Goal: Task Accomplishment & Management: Manage account settings

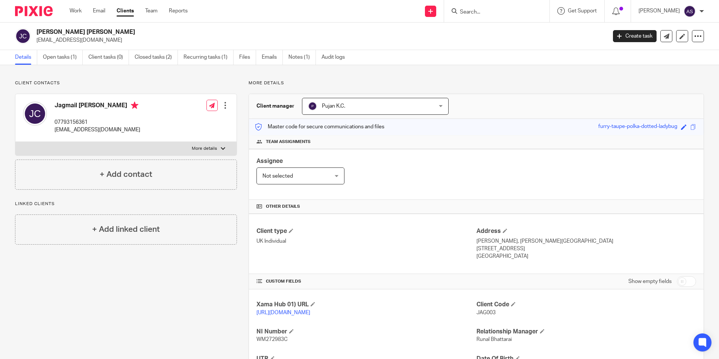
click at [40, 12] on img at bounding box center [34, 11] width 38 height 10
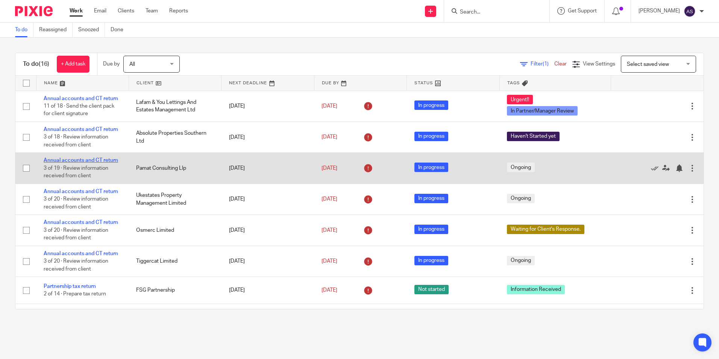
click at [60, 161] on link "Annual accounts and CT return" at bounding box center [81, 160] width 74 height 5
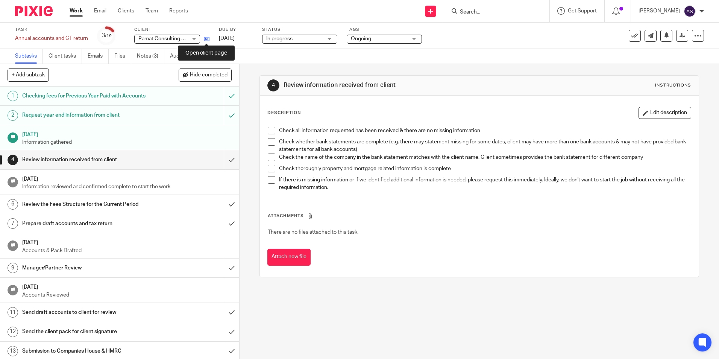
click at [209, 37] on icon at bounding box center [207, 39] width 6 height 6
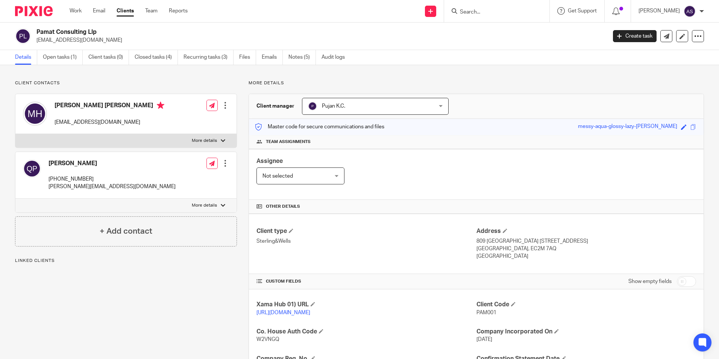
click at [421, 174] on div "Assignee Not selected Not selected Not selected Aarshika Awale Aayush Niraula A…" at bounding box center [476, 174] width 455 height 51
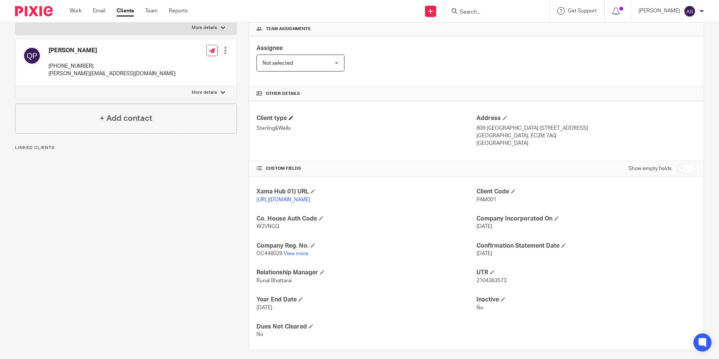
scroll to position [127, 0]
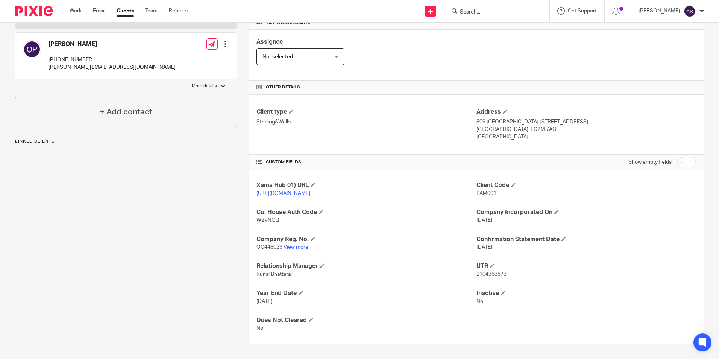
click at [297, 247] on link "View more" at bounding box center [295, 246] width 25 height 5
